Goal: Task Accomplishment & Management: Manage account settings

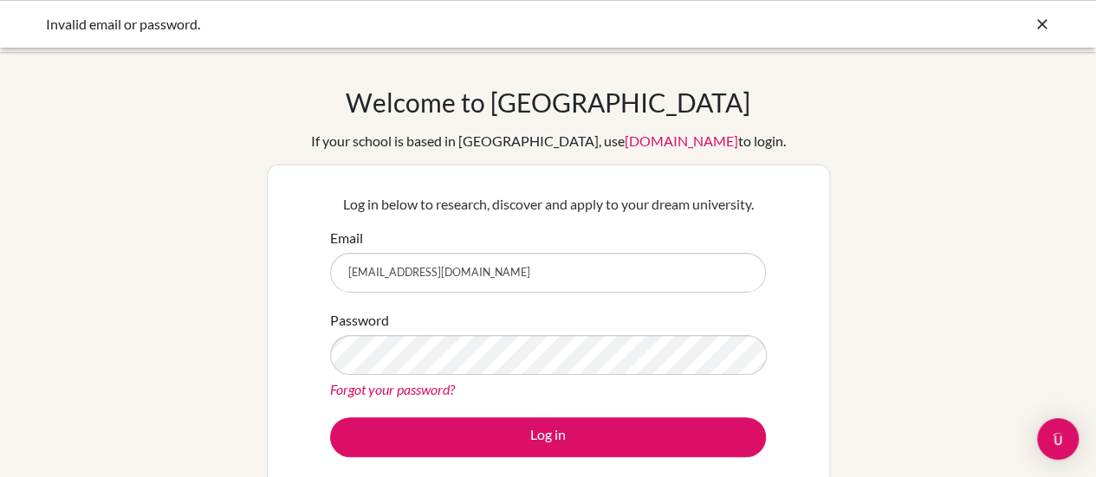
click at [435, 393] on link "Forgot your password?" at bounding box center [392, 389] width 125 height 16
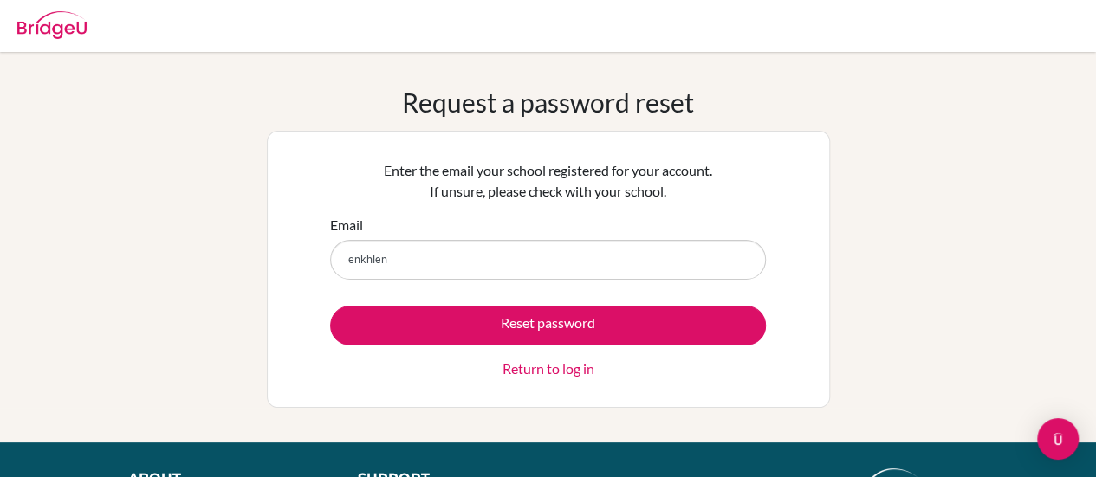
type input "[EMAIL_ADDRESS][DOMAIN_NAME]"
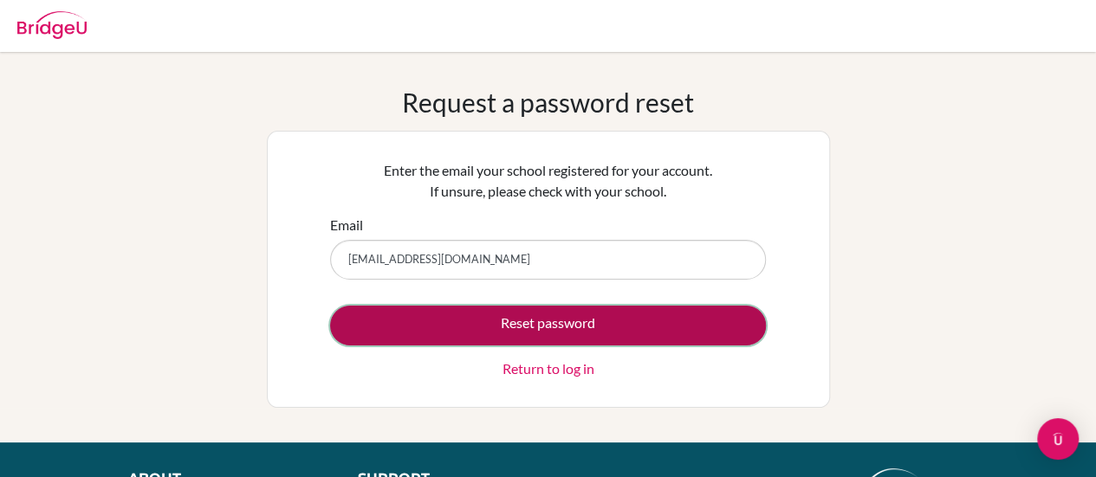
click at [489, 315] on button "Reset password" at bounding box center [548, 326] width 436 height 40
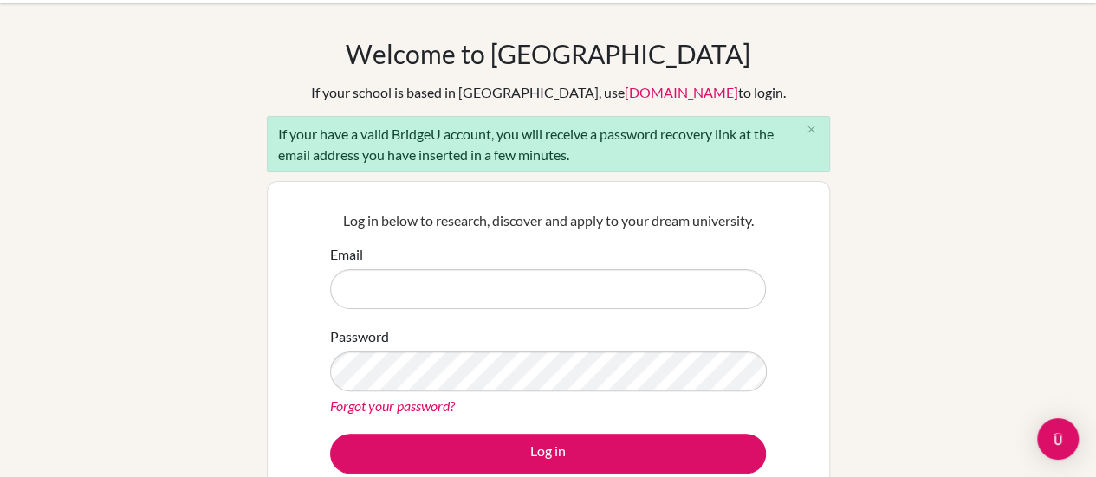
scroll to position [55, 0]
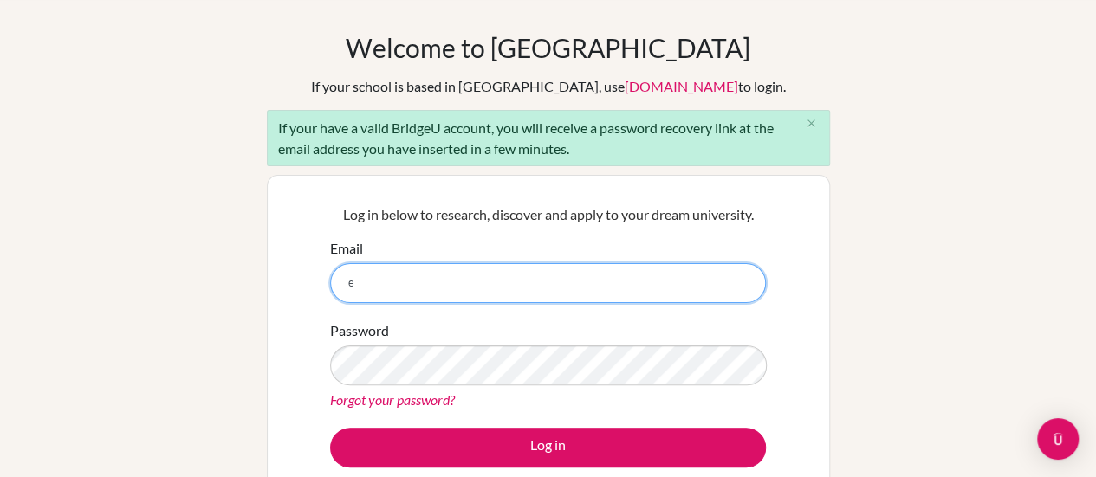
type input "enkhlen0114@gmail.com"
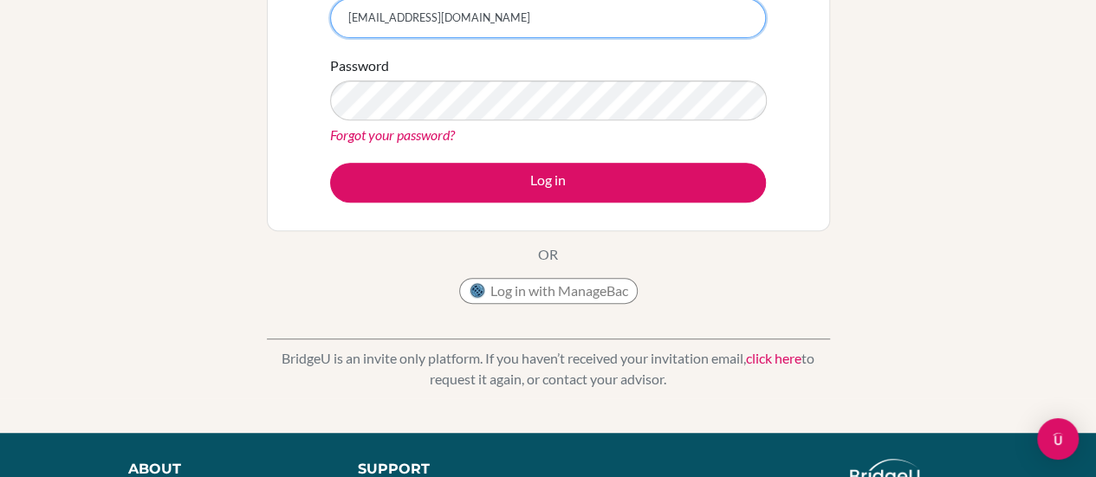
scroll to position [338, 0]
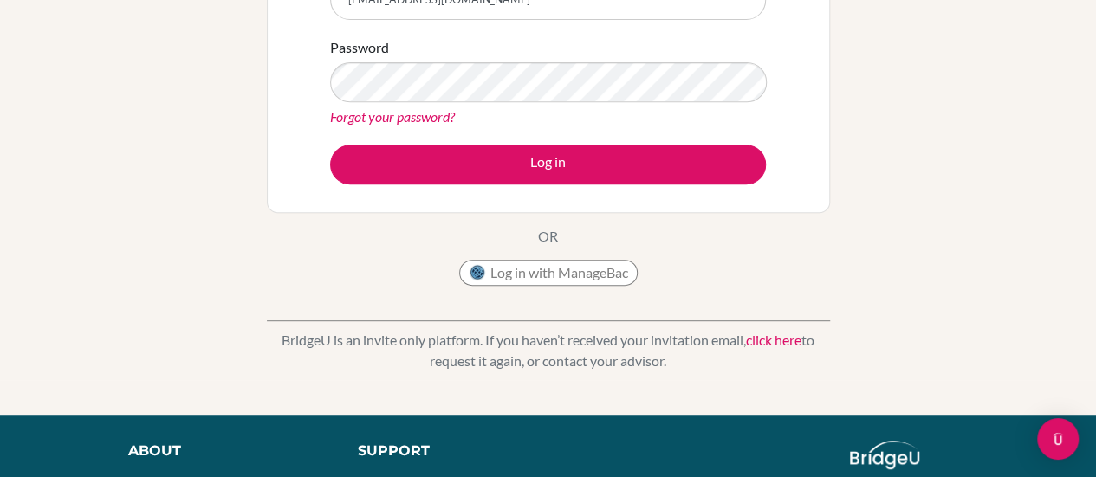
click at [411, 110] on link "Forgot your password?" at bounding box center [392, 116] width 125 height 16
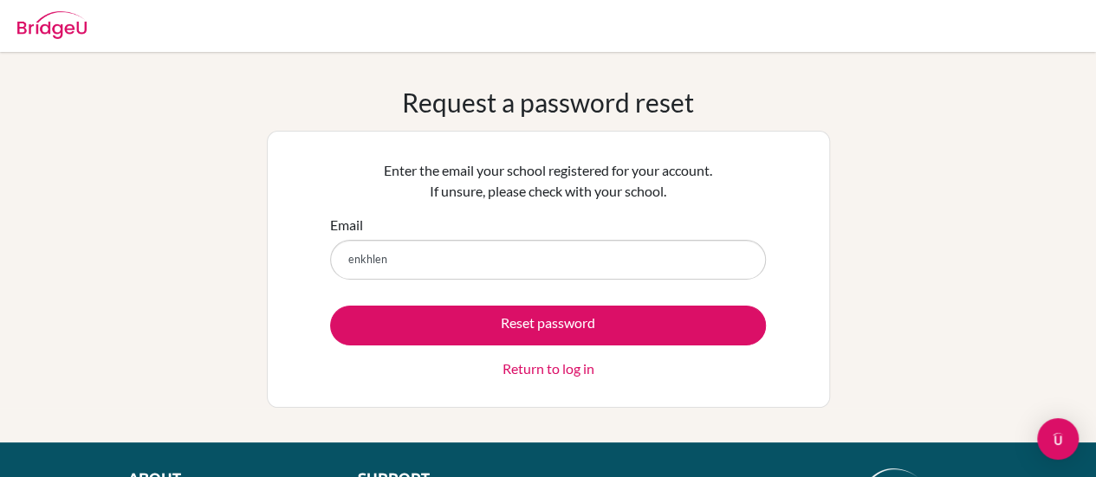
type input "enkhlen0114@gmail.com"
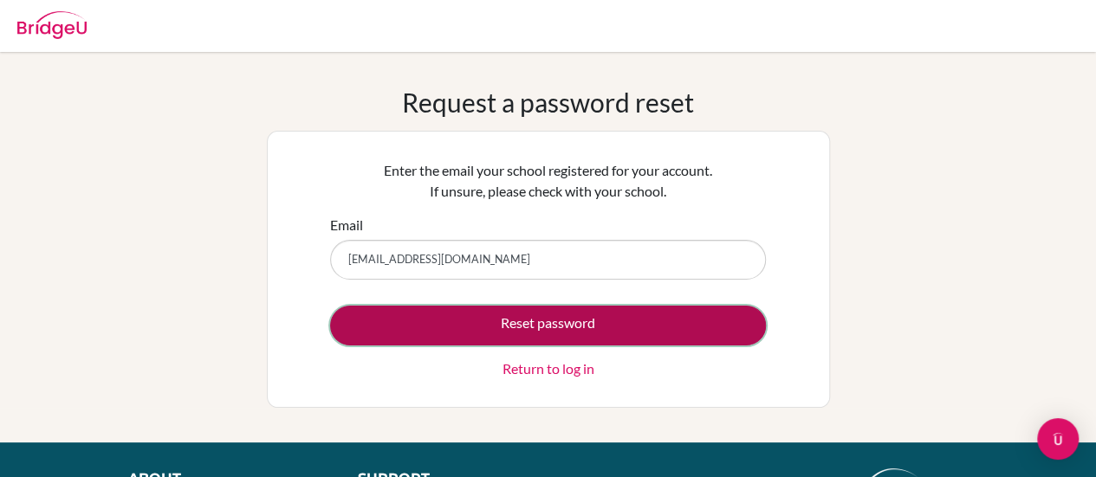
click at [534, 333] on button "Reset password" at bounding box center [548, 326] width 436 height 40
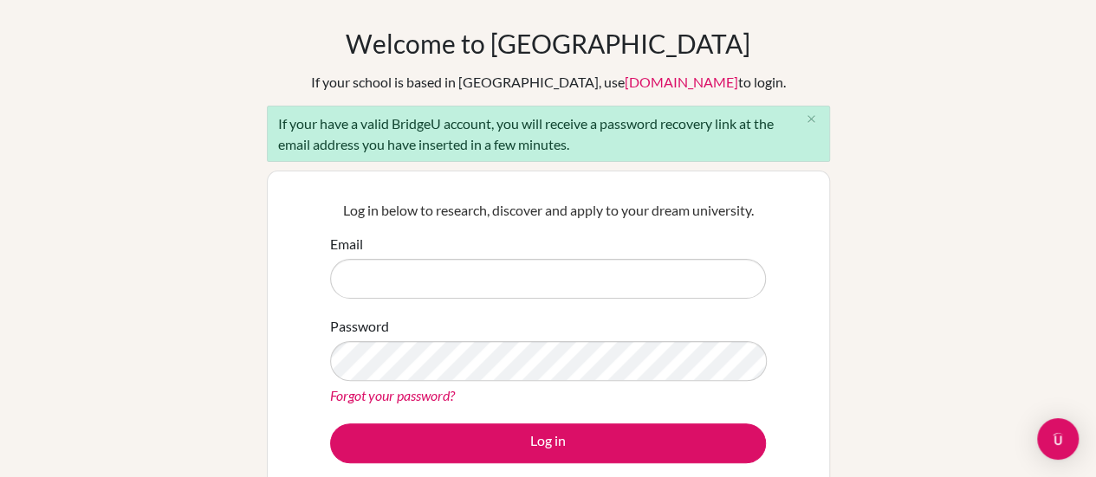
scroll to position [103, 0]
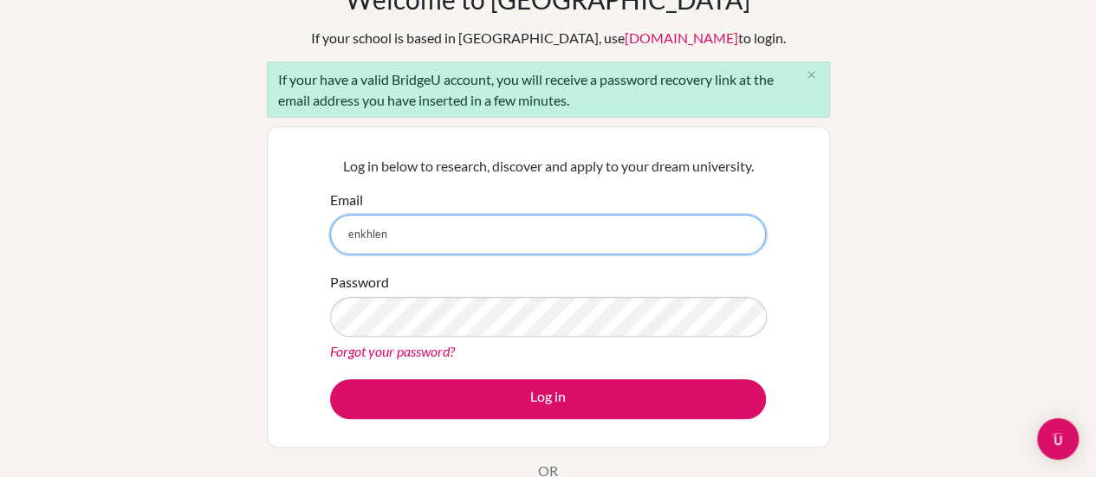
click at [747, 240] on input "enkhlen" at bounding box center [548, 235] width 436 height 40
type input "enkhlen"
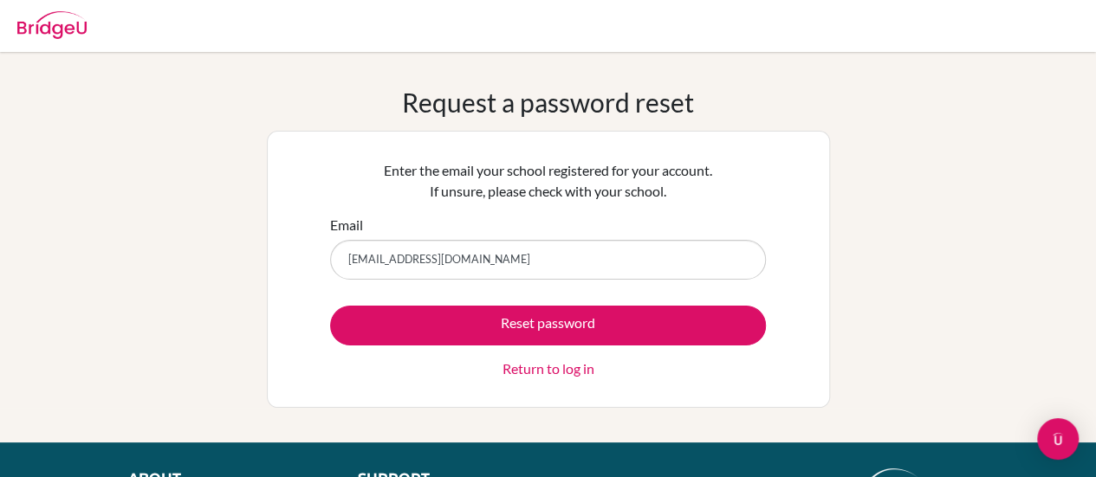
click at [520, 372] on link "Return to log in" at bounding box center [548, 369] width 92 height 21
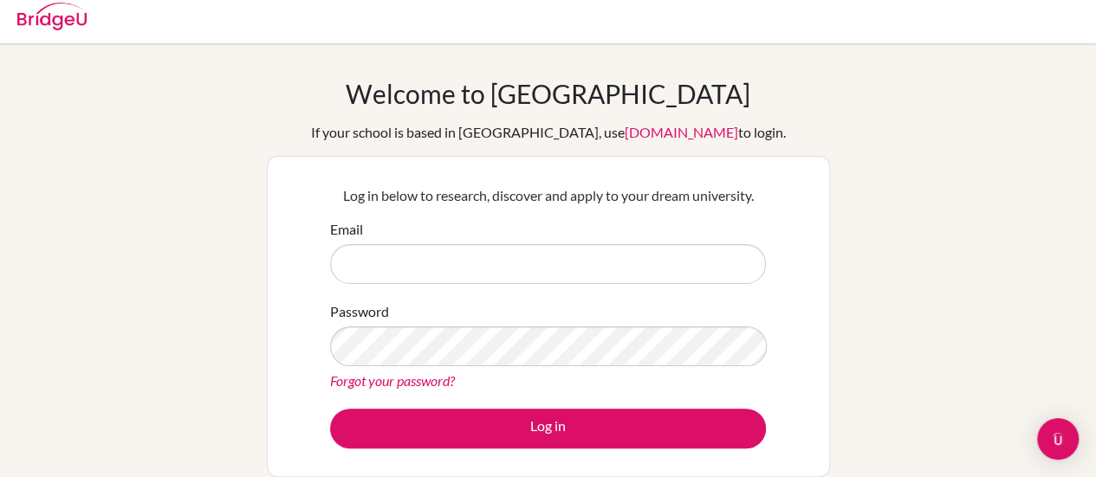
scroll to position [10, 0]
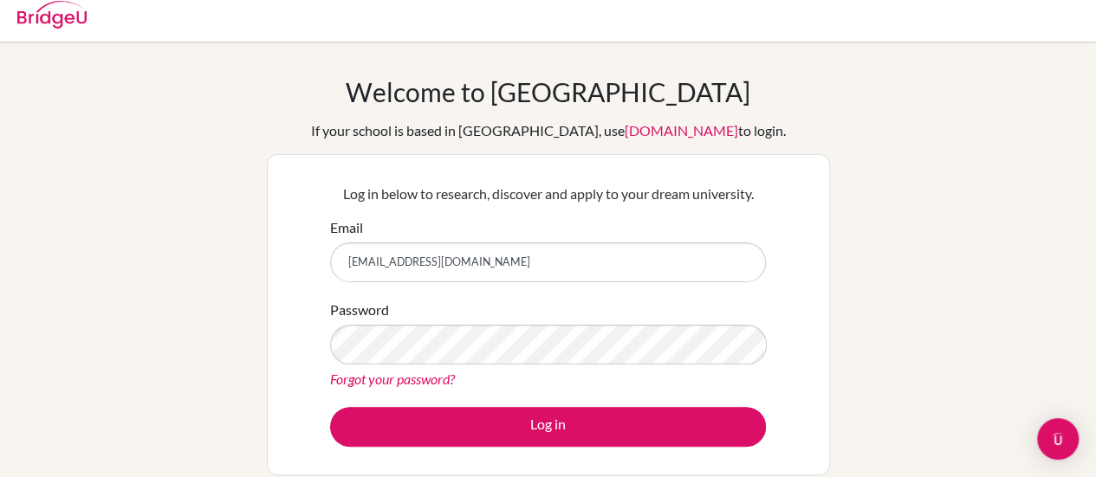
type input "[EMAIL_ADDRESS][DOMAIN_NAME]"
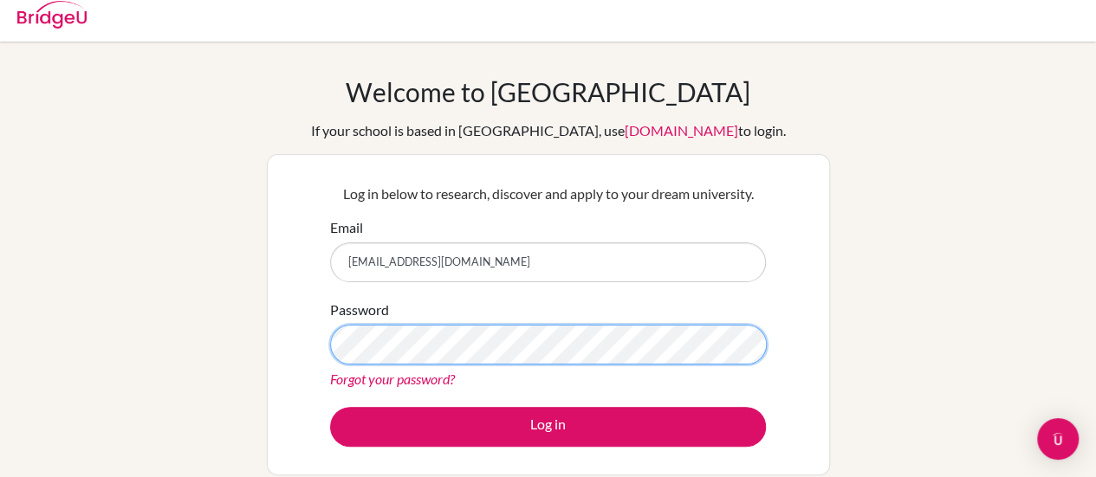
click at [330, 407] on button "Log in" at bounding box center [548, 427] width 436 height 40
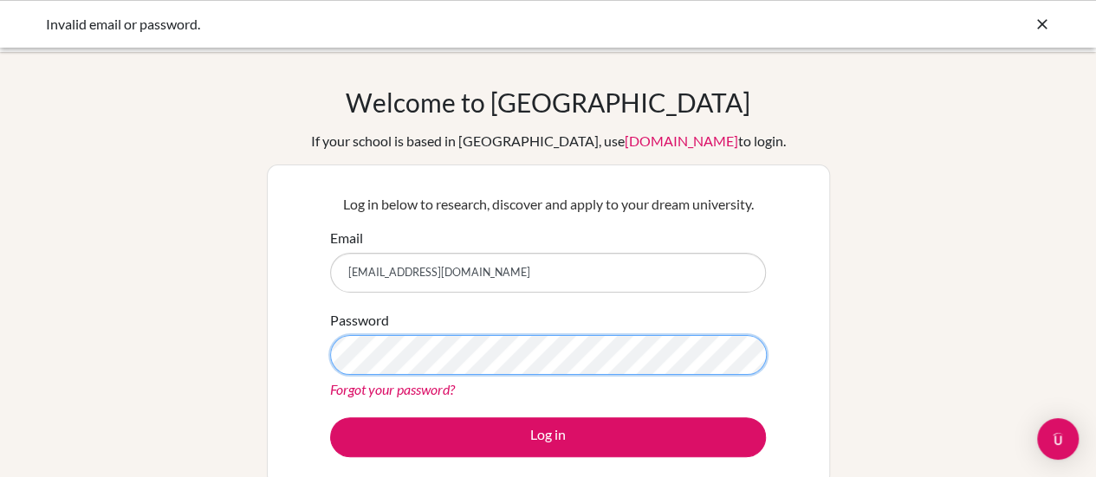
click at [502, 278] on form "Email 26b_enkhlen.l@gmail.com Password Forgot your password? Log in" at bounding box center [548, 343] width 436 height 230
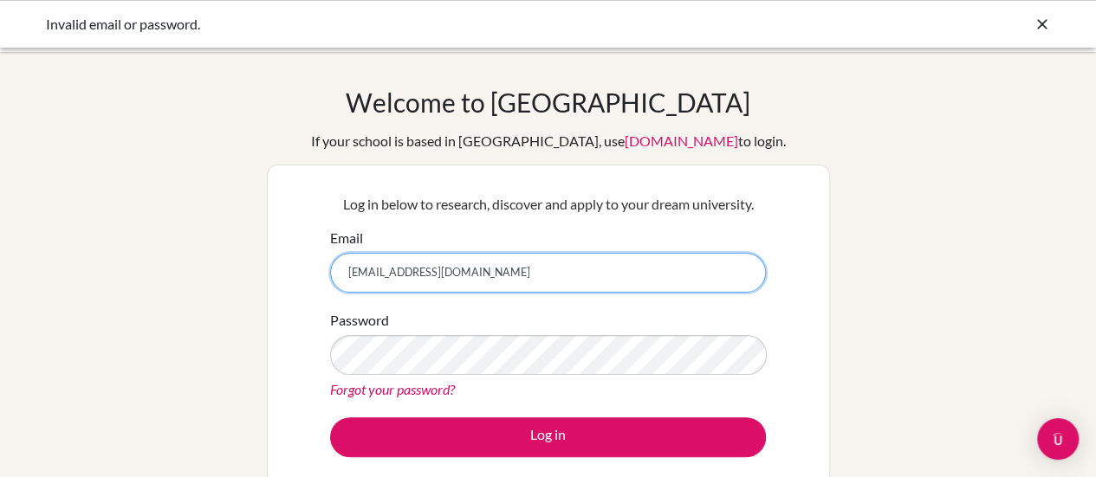
click at [502, 278] on input "26b_enkhlen.l@gmail.com" at bounding box center [548, 273] width 436 height 40
type input "26b_enkhlen.l@mongolaspiration.edu.mn"
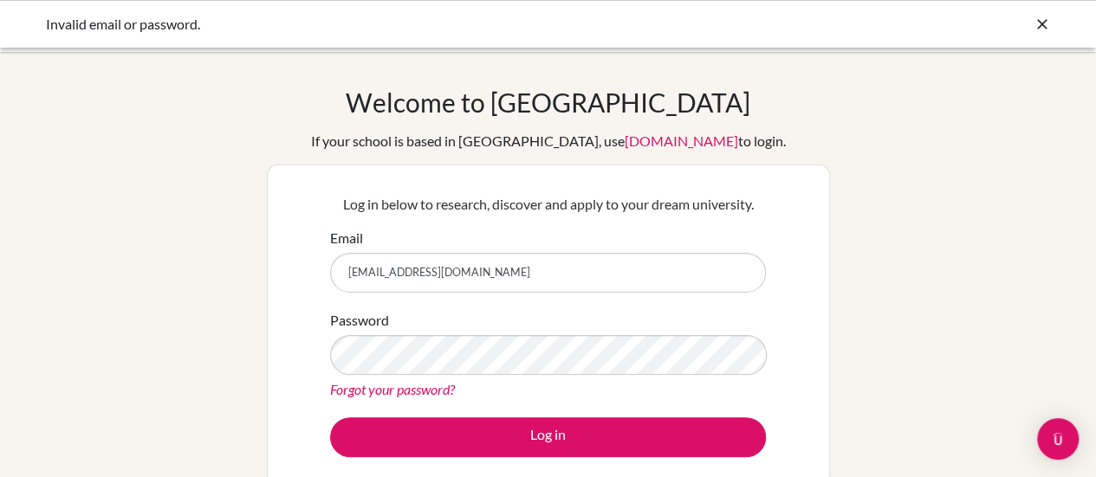
click at [425, 398] on div "Forgot your password?" at bounding box center [548, 389] width 436 height 21
click at [378, 393] on link "Forgot your password?" at bounding box center [392, 389] width 125 height 16
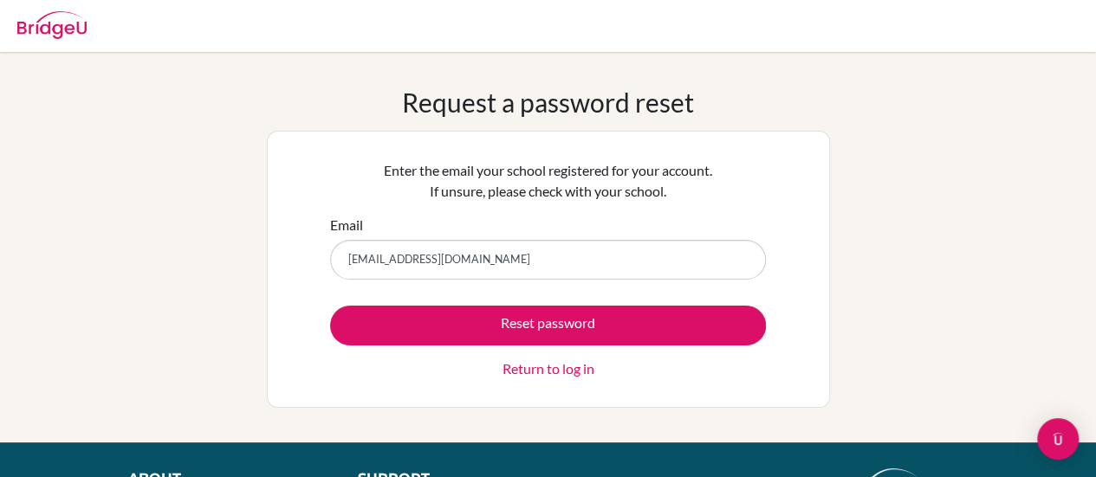
click at [511, 260] on input "26b_enkhlen.l@gmail.com" at bounding box center [548, 260] width 436 height 40
click at [330, 306] on button "Reset password" at bounding box center [548, 326] width 436 height 40
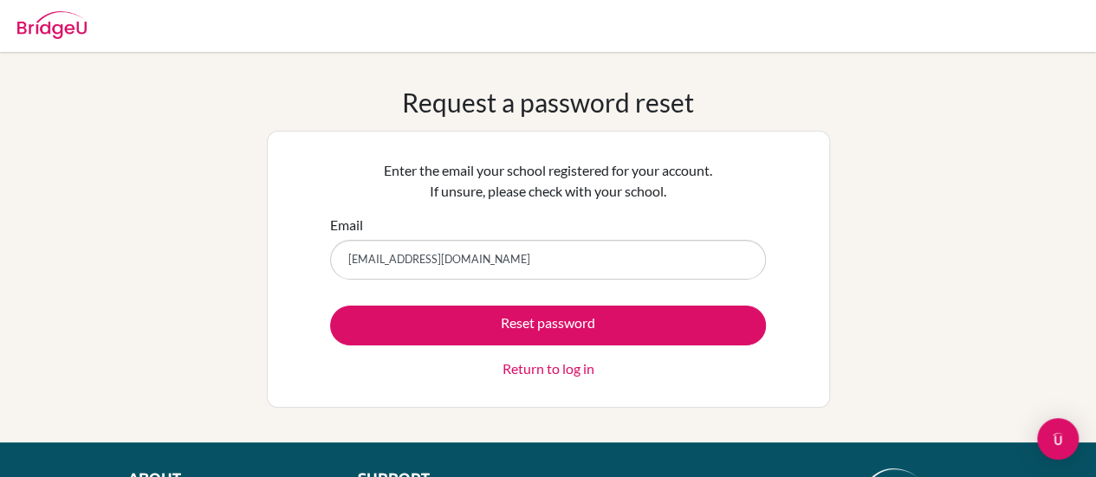
click at [330, 306] on button "Reset password" at bounding box center [548, 326] width 436 height 40
type input "26b_enkhlen.l@gmail.c"
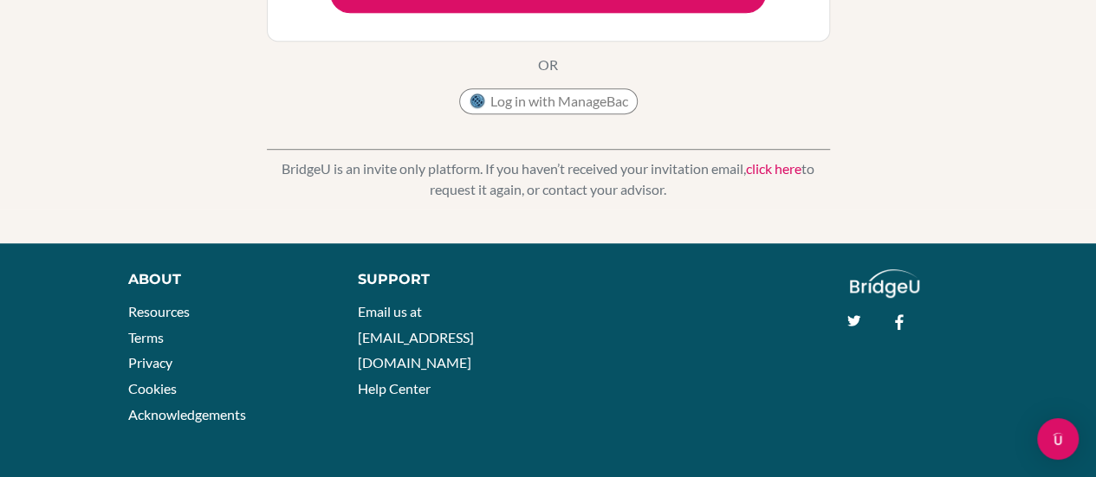
scroll to position [26, 0]
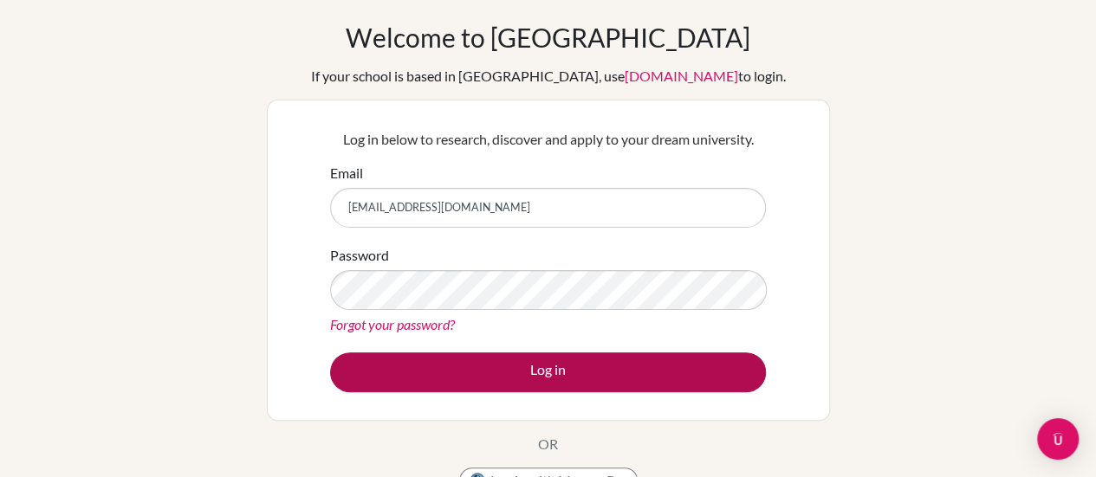
scroll to position [68, 0]
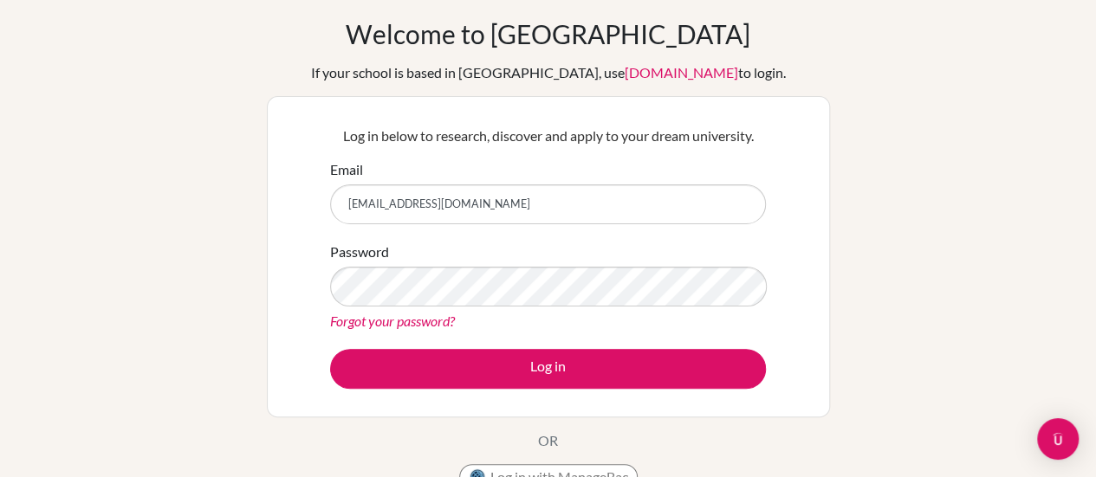
click at [404, 326] on link "Forgot your password?" at bounding box center [392, 321] width 125 height 16
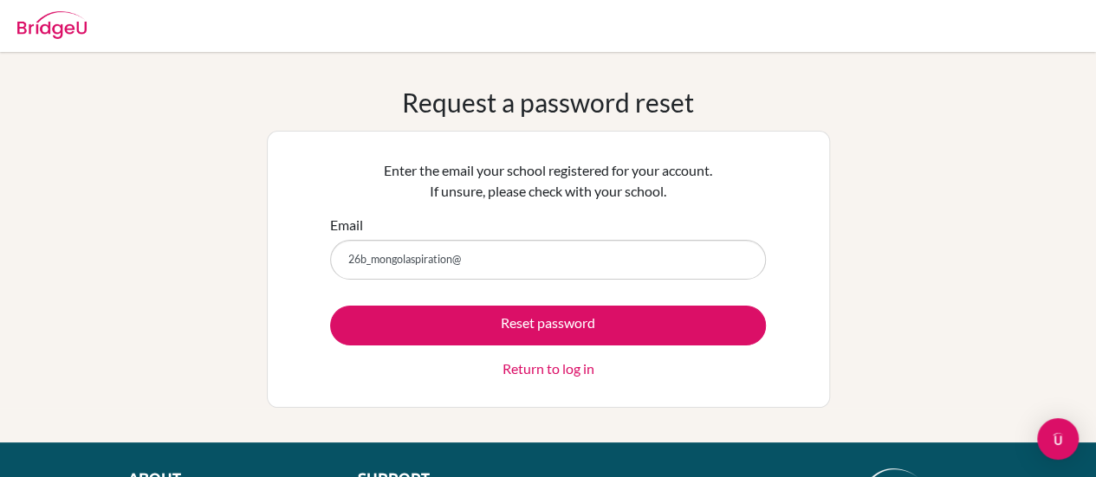
click at [330, 306] on button "Reset password" at bounding box center [548, 326] width 436 height 40
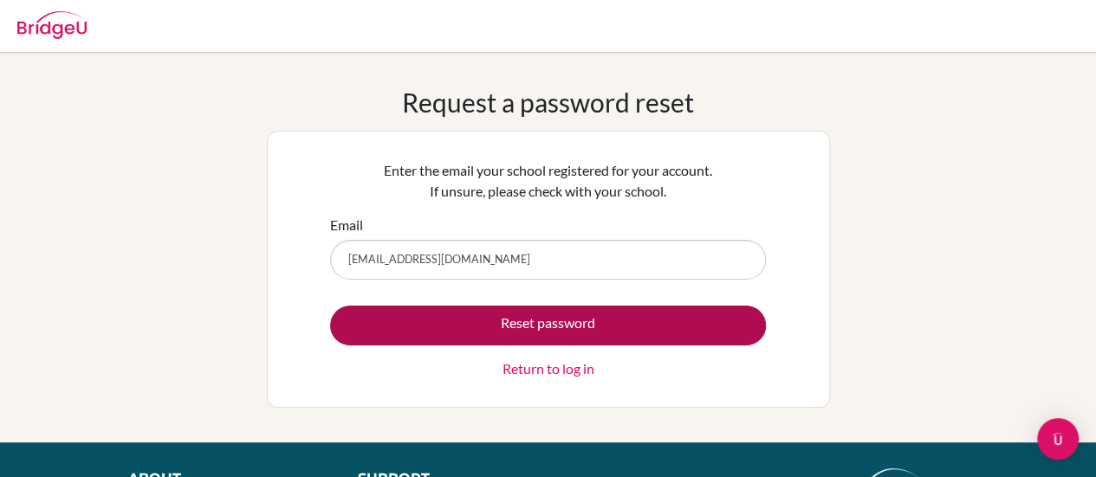
type input "[EMAIL_ADDRESS][DOMAIN_NAME]"
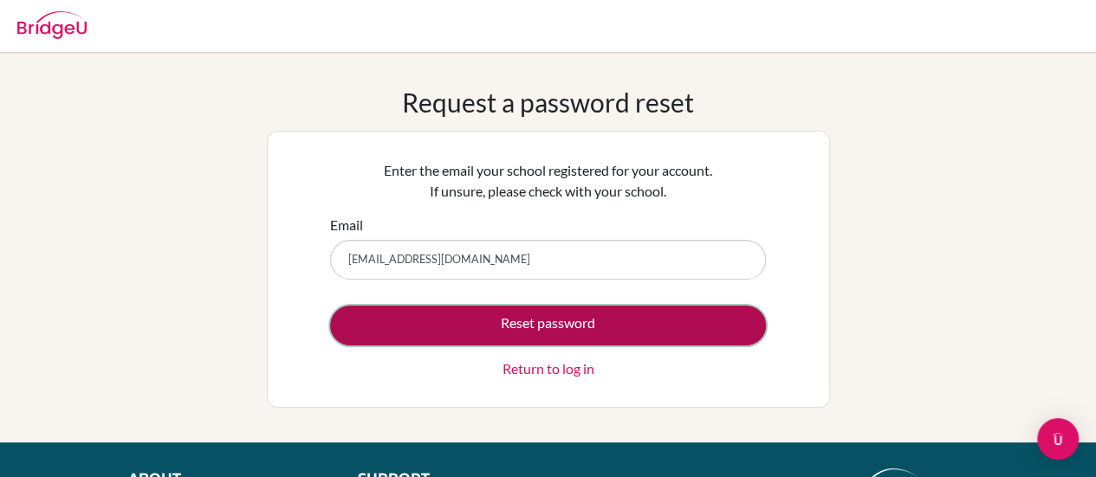
click at [553, 321] on button "Reset password" at bounding box center [548, 326] width 436 height 40
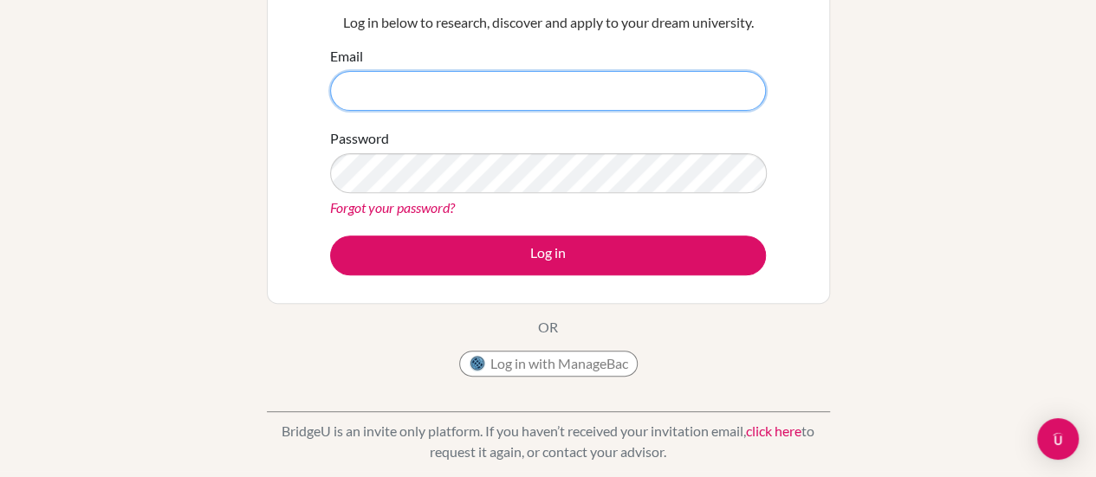
scroll to position [276, 0]
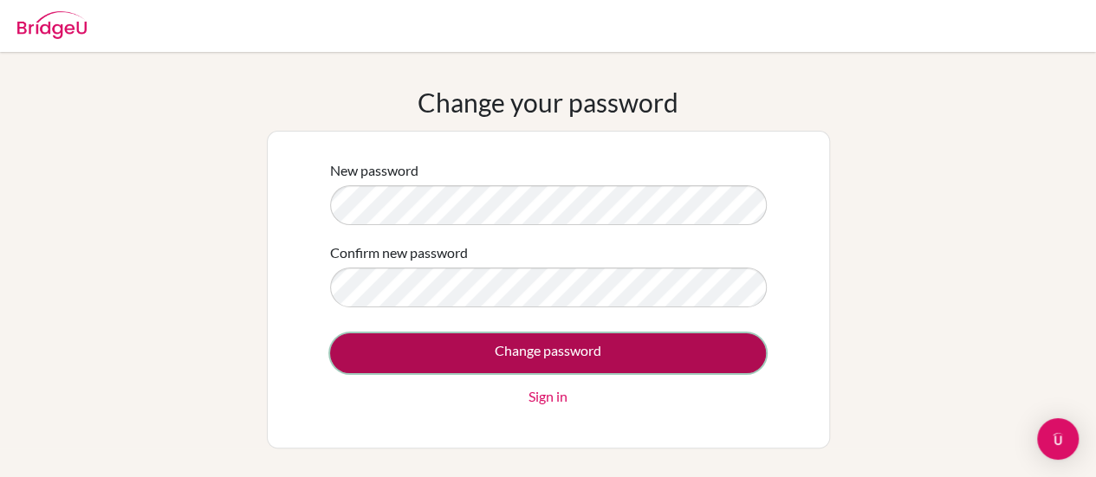
click at [508, 335] on input "Change password" at bounding box center [548, 354] width 436 height 40
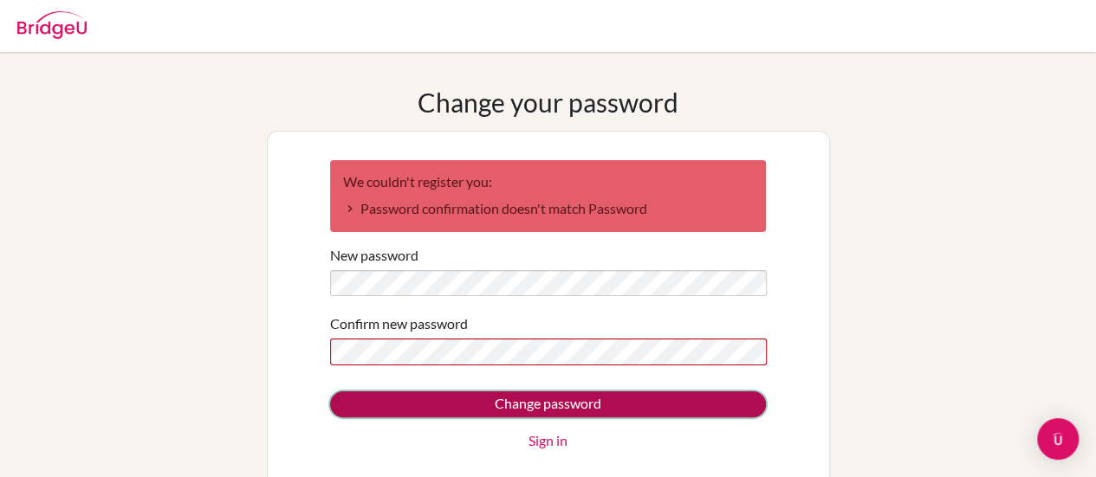
click at [600, 401] on input "Change password" at bounding box center [548, 405] width 436 height 26
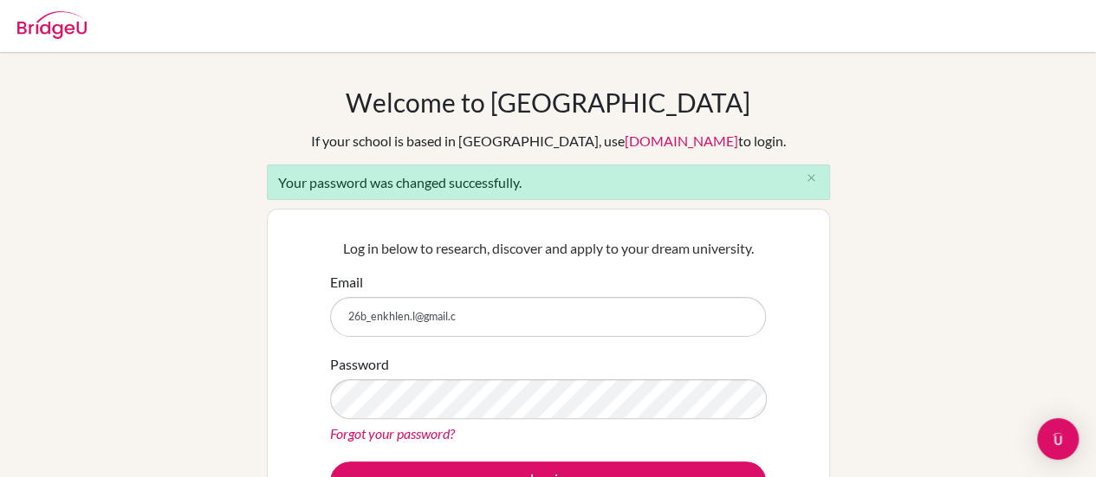
click at [506, 327] on input "26b_enkhlen.l@gmail.c" at bounding box center [548, 317] width 436 height 40
type input "[EMAIL_ADDRESS][DOMAIN_NAME]"
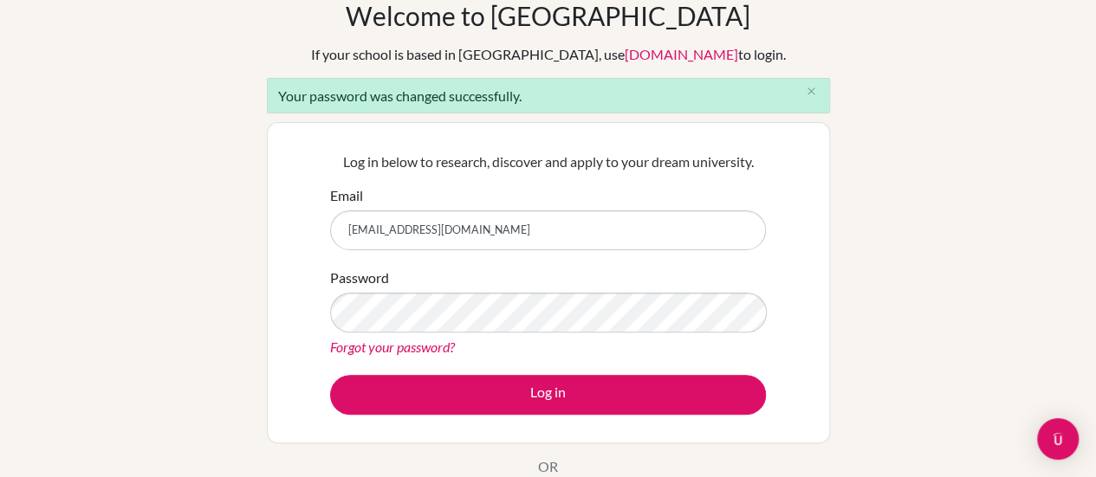
scroll to position [121, 0]
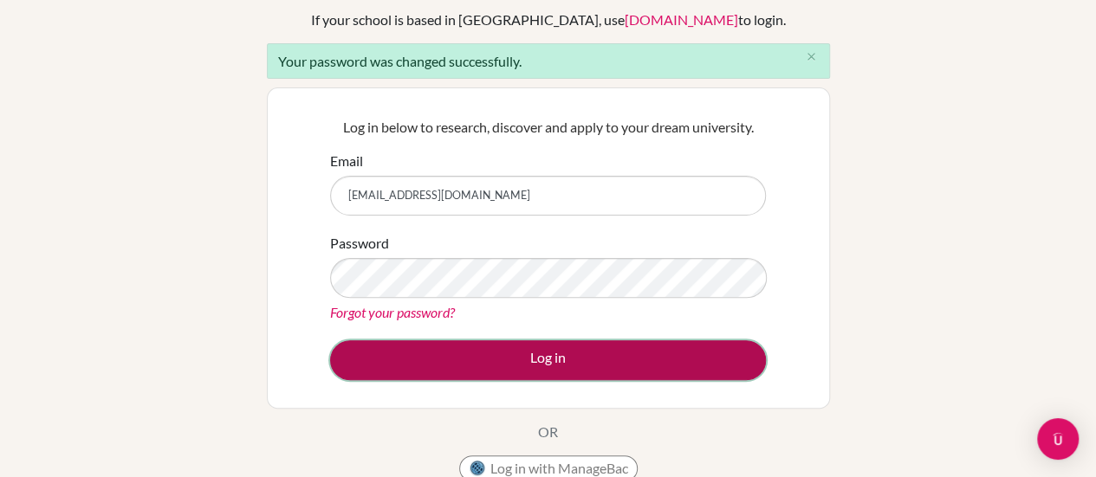
click at [508, 372] on button "Log in" at bounding box center [548, 360] width 436 height 40
